Goal: Task Accomplishment & Management: Manage account settings

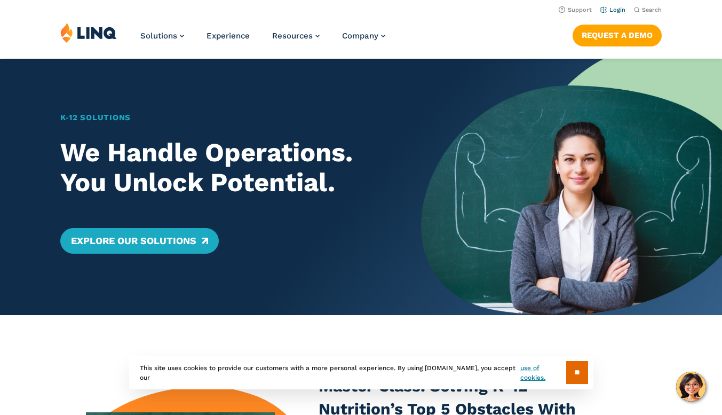
click at [620, 11] on link "Login" at bounding box center [612, 9] width 25 height 7
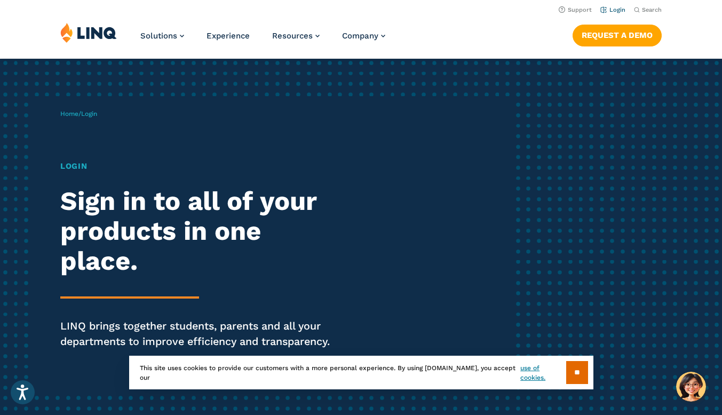
click at [610, 7] on link "Login" at bounding box center [612, 9] width 25 height 7
